Goal: Task Accomplishment & Management: Complete application form

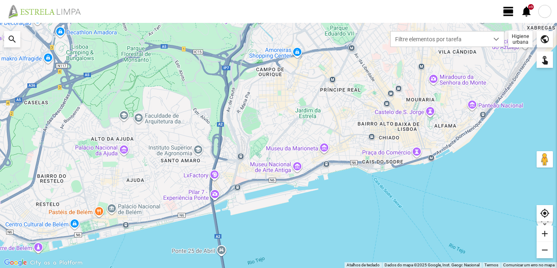
click at [510, 10] on span "view_day" at bounding box center [509, 11] width 12 height 12
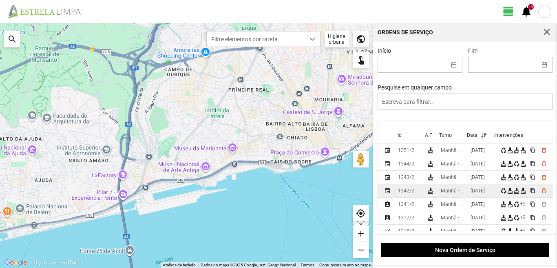
scroll to position [41, 0]
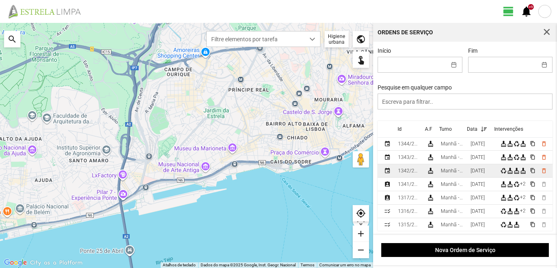
click at [464, 173] on div "Manhã - HU 1" at bounding box center [452, 171] width 23 height 6
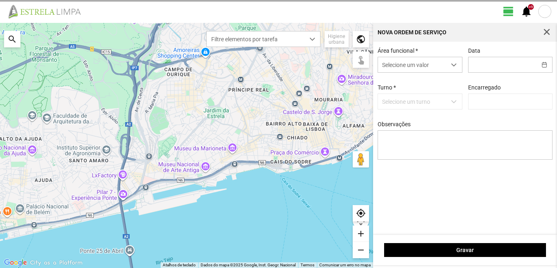
type input "[DATE]"
type textarea "39-baixa 10-25-ferias 6-47-50-descanso ao serviço-17-22-36-44-45-49-Eo38"
type input "[PERSON_NAME]"
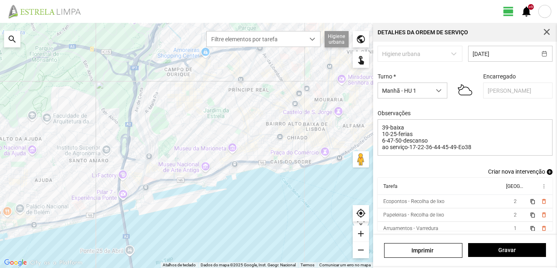
click at [540, 31] on div "Detalhes da Ordem de Serviço" at bounding box center [465, 32] width 184 height 19
click at [546, 30] on span "button" at bounding box center [546, 32] width 7 height 7
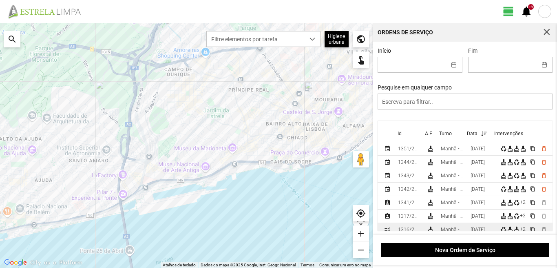
scroll to position [41, 0]
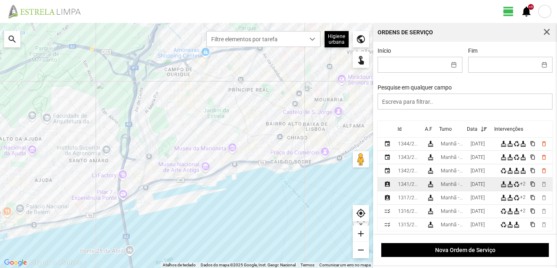
click at [470, 187] on td "[DATE]" at bounding box center [482, 183] width 30 height 13
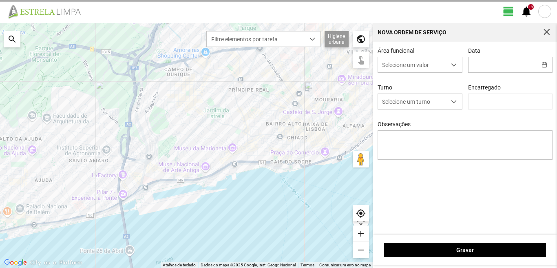
type input "[DATE]"
type textarea "39-baixa 10-25-ferias ao serviço-6-17-22-36-44-45-47-49-50-Eo38"
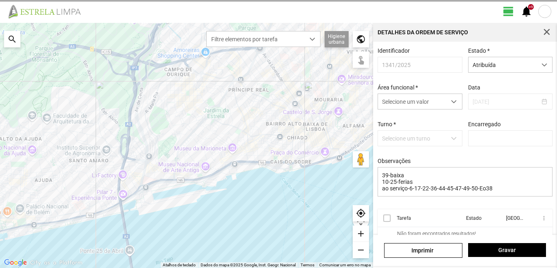
type input "[PERSON_NAME]"
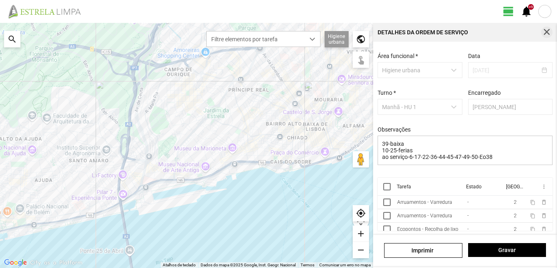
click at [545, 32] on span "button" at bounding box center [546, 32] width 7 height 7
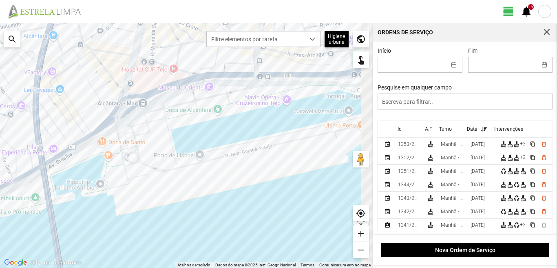
drag, startPoint x: 224, startPoint y: 174, endPoint x: 164, endPoint y: 181, distance: 60.4
click at [175, 181] on div at bounding box center [186, 145] width 373 height 245
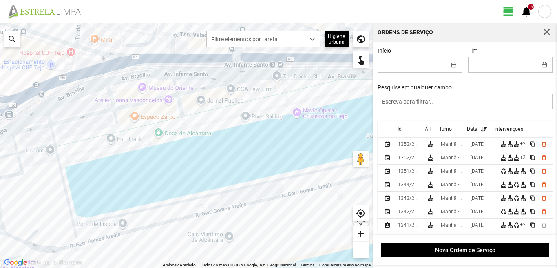
drag, startPoint x: 124, startPoint y: 137, endPoint x: 110, endPoint y: 159, distance: 25.8
click at [111, 156] on div at bounding box center [186, 145] width 373 height 245
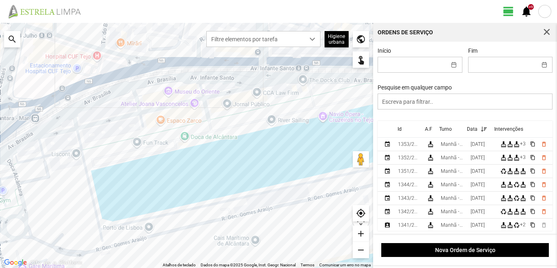
drag, startPoint x: 122, startPoint y: 120, endPoint x: 164, endPoint y: 121, distance: 42.4
click at [163, 121] on div at bounding box center [186, 145] width 373 height 245
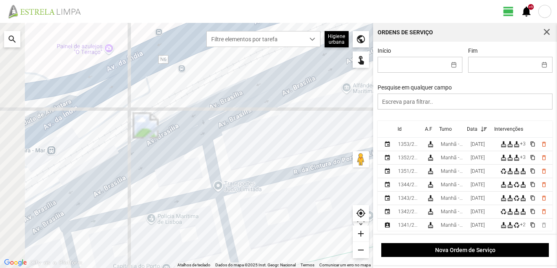
drag, startPoint x: 17, startPoint y: 118, endPoint x: 59, endPoint y: 123, distance: 42.3
click at [59, 123] on div at bounding box center [186, 145] width 373 height 245
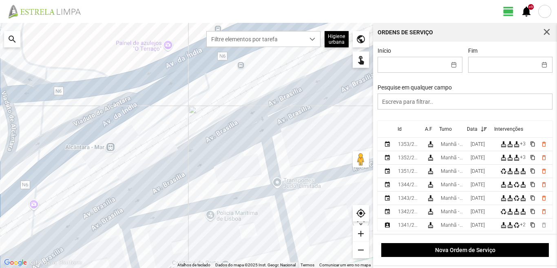
drag, startPoint x: 39, startPoint y: 126, endPoint x: 95, endPoint y: 123, distance: 56.4
click at [95, 123] on div at bounding box center [186, 145] width 373 height 245
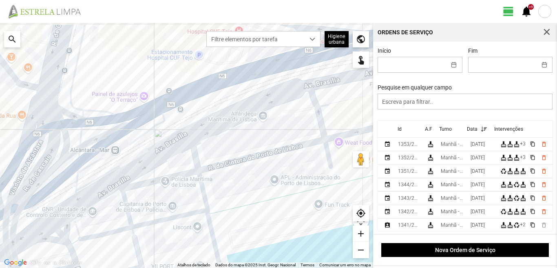
drag, startPoint x: 148, startPoint y: 140, endPoint x: 130, endPoint y: 154, distance: 22.9
click at [130, 154] on div at bounding box center [186, 145] width 373 height 245
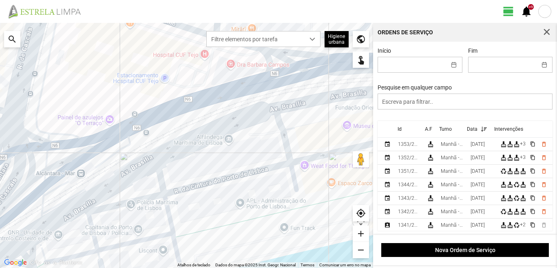
drag, startPoint x: 154, startPoint y: 139, endPoint x: 120, endPoint y: 160, distance: 40.1
click at [120, 160] on div at bounding box center [186, 145] width 373 height 245
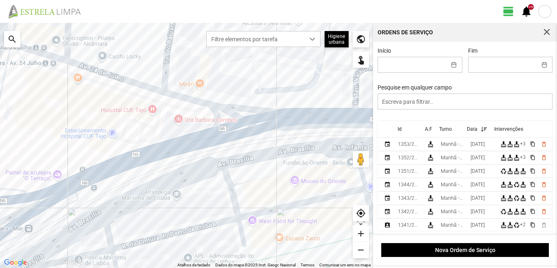
drag, startPoint x: 168, startPoint y: 95, endPoint x: 161, endPoint y: 135, distance: 39.9
click at [161, 135] on div at bounding box center [186, 145] width 373 height 245
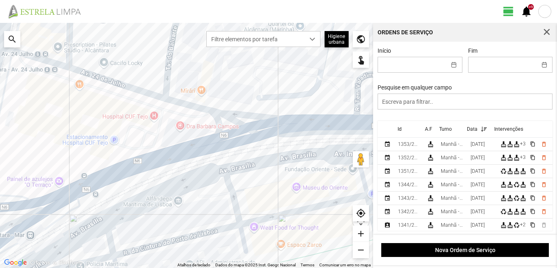
drag, startPoint x: 139, startPoint y: 133, endPoint x: 175, endPoint y: 110, distance: 42.7
click at [174, 111] on div at bounding box center [186, 145] width 373 height 245
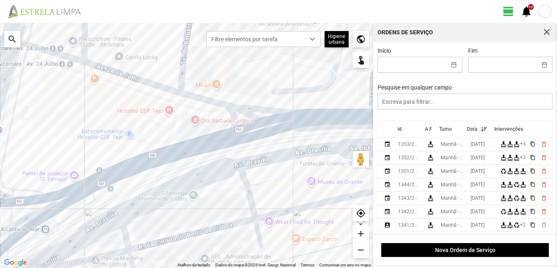
drag, startPoint x: 129, startPoint y: 84, endPoint x: 73, endPoint y: 127, distance: 70.4
click at [73, 127] on div at bounding box center [186, 145] width 373 height 245
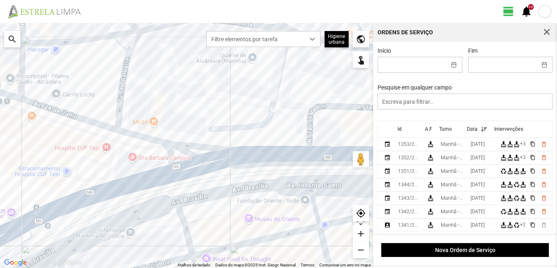
drag, startPoint x: 247, startPoint y: 89, endPoint x: 206, endPoint y: 103, distance: 43.2
click at [206, 103] on div at bounding box center [186, 145] width 373 height 245
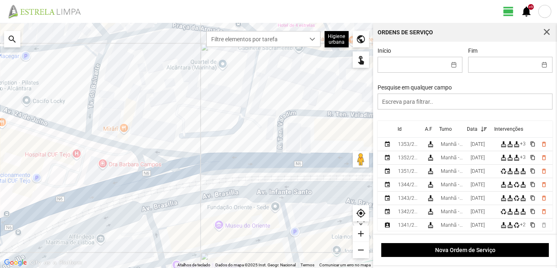
drag, startPoint x: 236, startPoint y: 95, endPoint x: 230, endPoint y: 97, distance: 6.6
click at [230, 97] on div at bounding box center [186, 145] width 373 height 245
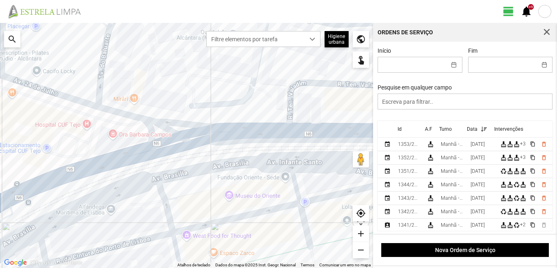
drag, startPoint x: 197, startPoint y: 204, endPoint x: 211, endPoint y: 137, distance: 68.5
click at [211, 138] on div at bounding box center [186, 145] width 373 height 245
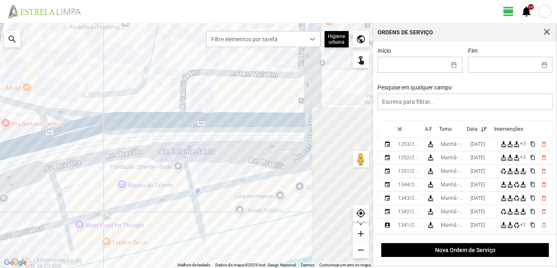
drag, startPoint x: 303, startPoint y: 113, endPoint x: 184, endPoint y: 167, distance: 130.7
click at [184, 167] on div at bounding box center [186, 145] width 373 height 245
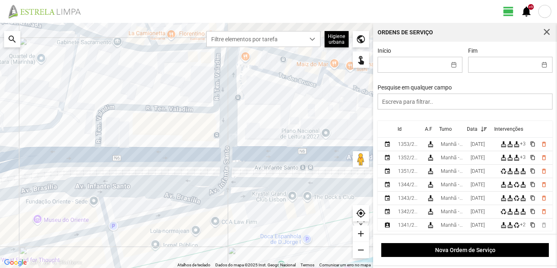
drag, startPoint x: 202, startPoint y: 119, endPoint x: 159, endPoint y: 151, distance: 53.0
click at [159, 151] on div at bounding box center [186, 145] width 373 height 245
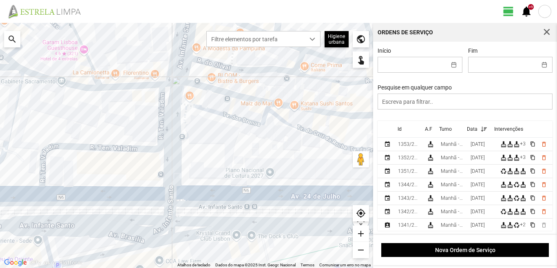
drag, startPoint x: 313, startPoint y: 114, endPoint x: 279, endPoint y: 140, distance: 42.8
click at [279, 140] on div at bounding box center [186, 145] width 373 height 245
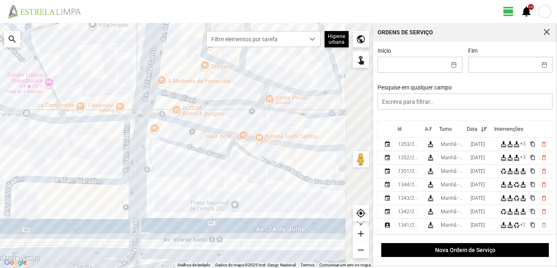
drag, startPoint x: 323, startPoint y: 90, endPoint x: 247, endPoint y: 153, distance: 98.5
click at [247, 153] on div at bounding box center [186, 145] width 373 height 245
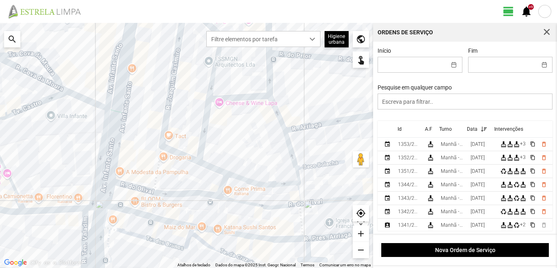
drag, startPoint x: 230, startPoint y: 72, endPoint x: 232, endPoint y: 146, distance: 74.7
click at [231, 145] on div at bounding box center [186, 145] width 373 height 245
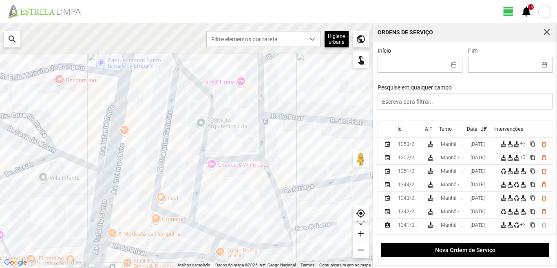
drag, startPoint x: 232, startPoint y: 81, endPoint x: 217, endPoint y: 154, distance: 74.4
click at [218, 153] on div at bounding box center [186, 145] width 373 height 245
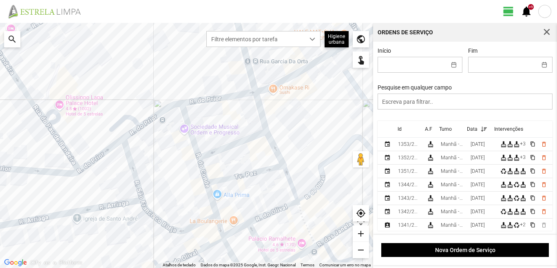
drag, startPoint x: 221, startPoint y: 139, endPoint x: 119, endPoint y: 204, distance: 120.9
click at [119, 204] on div at bounding box center [186, 145] width 373 height 245
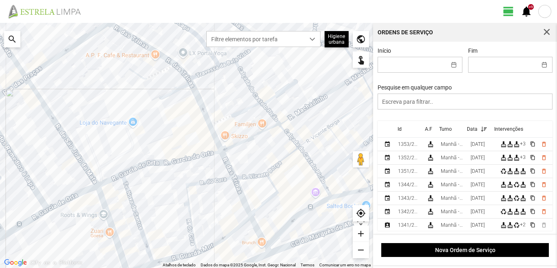
drag, startPoint x: 250, startPoint y: 148, endPoint x: 197, endPoint y: 164, distance: 55.0
click at [197, 164] on div at bounding box center [186, 145] width 373 height 245
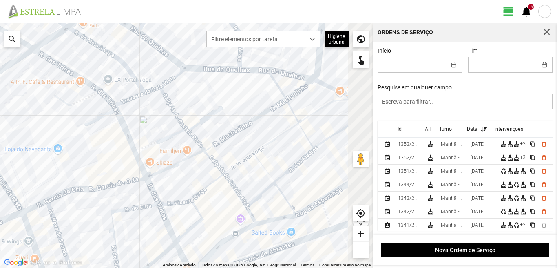
drag, startPoint x: 331, startPoint y: 117, endPoint x: 255, endPoint y: 154, distance: 84.5
click at [255, 154] on div at bounding box center [186, 145] width 373 height 245
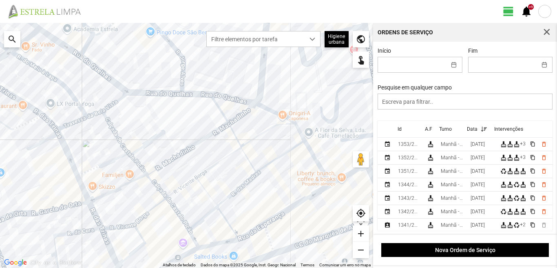
drag, startPoint x: 303, startPoint y: 131, endPoint x: 231, endPoint y: 158, distance: 76.7
click at [231, 157] on div at bounding box center [186, 145] width 373 height 245
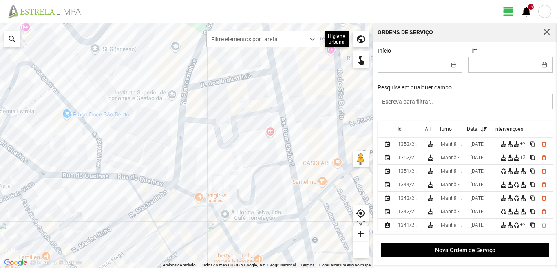
drag, startPoint x: 250, startPoint y: 124, endPoint x: 268, endPoint y: 204, distance: 81.9
click at [268, 204] on div at bounding box center [186, 145] width 373 height 245
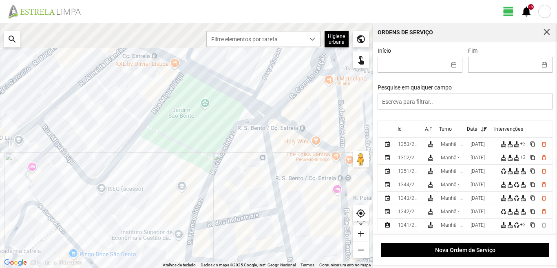
drag, startPoint x: 239, startPoint y: 124, endPoint x: 246, endPoint y: 205, distance: 81.1
click at [246, 205] on div at bounding box center [186, 145] width 373 height 245
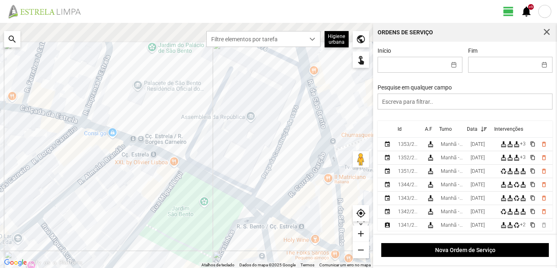
drag, startPoint x: 253, startPoint y: 83, endPoint x: 245, endPoint y: 174, distance: 91.3
click at [245, 174] on div at bounding box center [186, 145] width 373 height 245
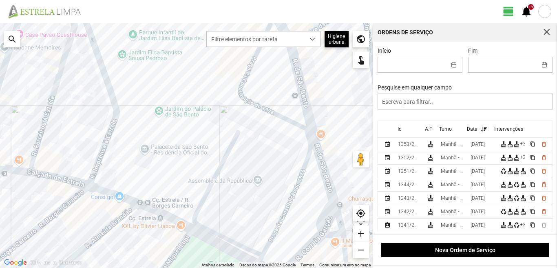
drag, startPoint x: 264, startPoint y: 100, endPoint x: 295, endPoint y: 160, distance: 67.3
click at [293, 159] on div at bounding box center [186, 145] width 373 height 245
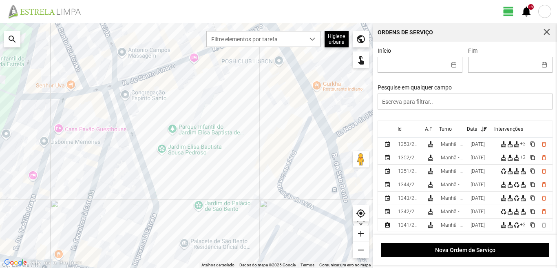
drag, startPoint x: 271, startPoint y: 104, endPoint x: 269, endPoint y: 186, distance: 82.0
click at [269, 186] on div at bounding box center [186, 145] width 373 height 245
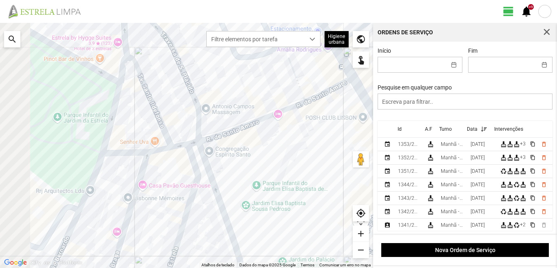
drag, startPoint x: 139, startPoint y: 173, endPoint x: 250, endPoint y: 165, distance: 111.2
click at [246, 165] on div at bounding box center [186, 145] width 373 height 245
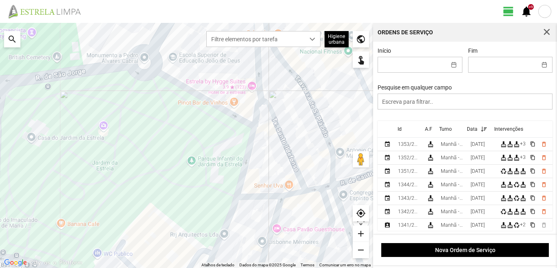
drag, startPoint x: 131, startPoint y: 135, endPoint x: 190, endPoint y: 195, distance: 83.9
click at [190, 195] on div at bounding box center [186, 145] width 373 height 245
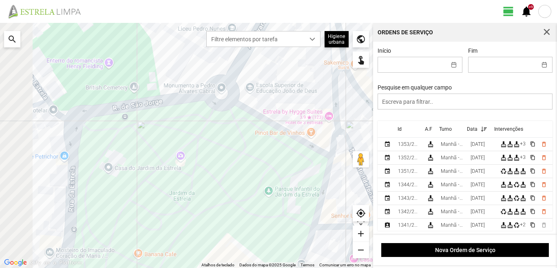
drag, startPoint x: 95, startPoint y: 145, endPoint x: 192, endPoint y: 153, distance: 97.0
click at [190, 153] on div at bounding box center [186, 145] width 373 height 245
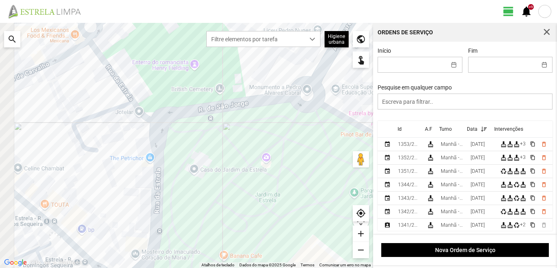
drag, startPoint x: 57, startPoint y: 159, endPoint x: 188, endPoint y: 147, distance: 131.1
click at [159, 150] on div at bounding box center [186, 145] width 373 height 245
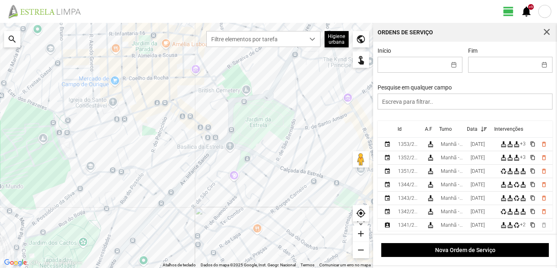
drag, startPoint x: 243, startPoint y: 179, endPoint x: 224, endPoint y: 105, distance: 76.5
click at [225, 108] on div at bounding box center [186, 145] width 373 height 245
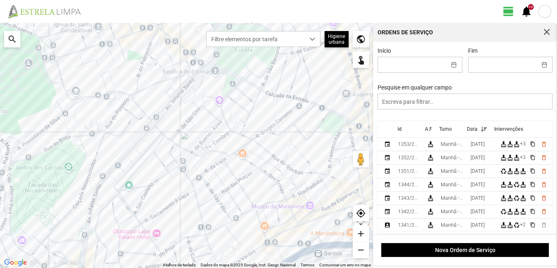
drag, startPoint x: 204, startPoint y: 106, endPoint x: 173, endPoint y: 58, distance: 56.3
click at [186, 75] on div at bounding box center [186, 145] width 373 height 245
